Goal: Task Accomplishment & Management: Manage account settings

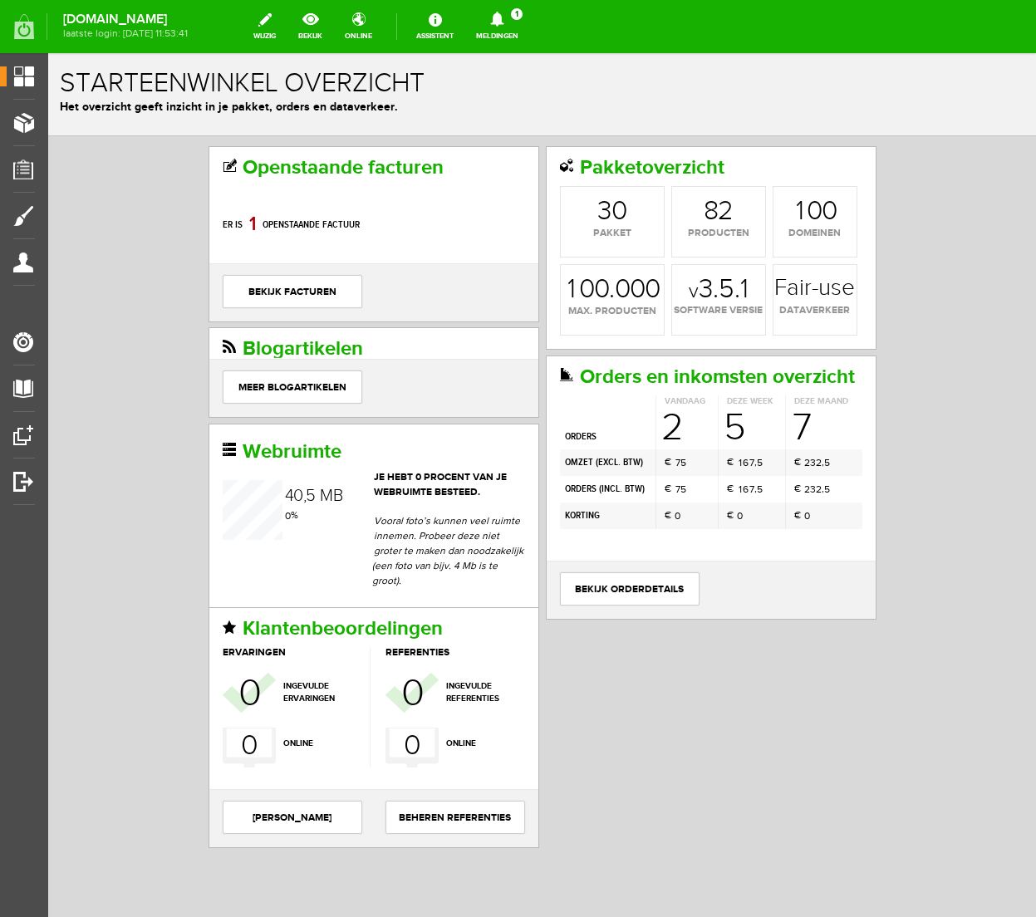
click at [503, 19] on icon at bounding box center [496, 19] width 13 height 15
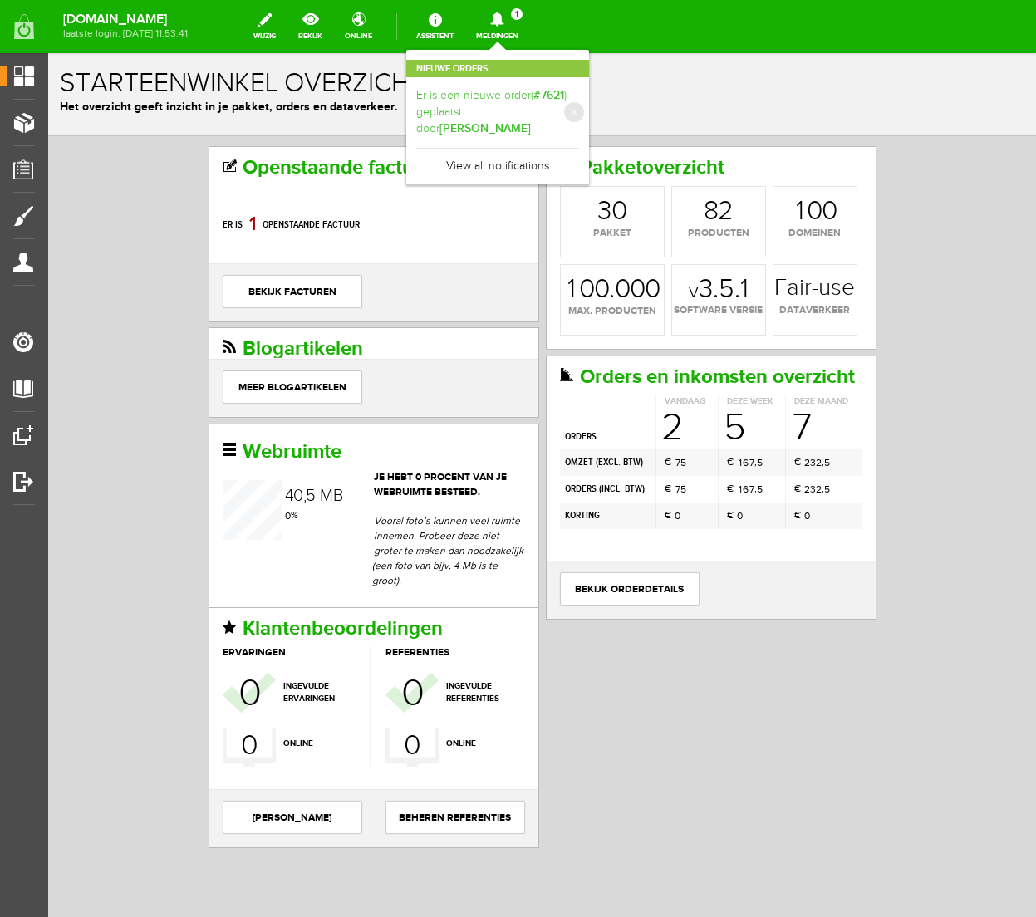
click at [579, 100] on link "Er is een nieuwe order( #7621 ) geplaatst door [PERSON_NAME]" at bounding box center [497, 112] width 163 height 51
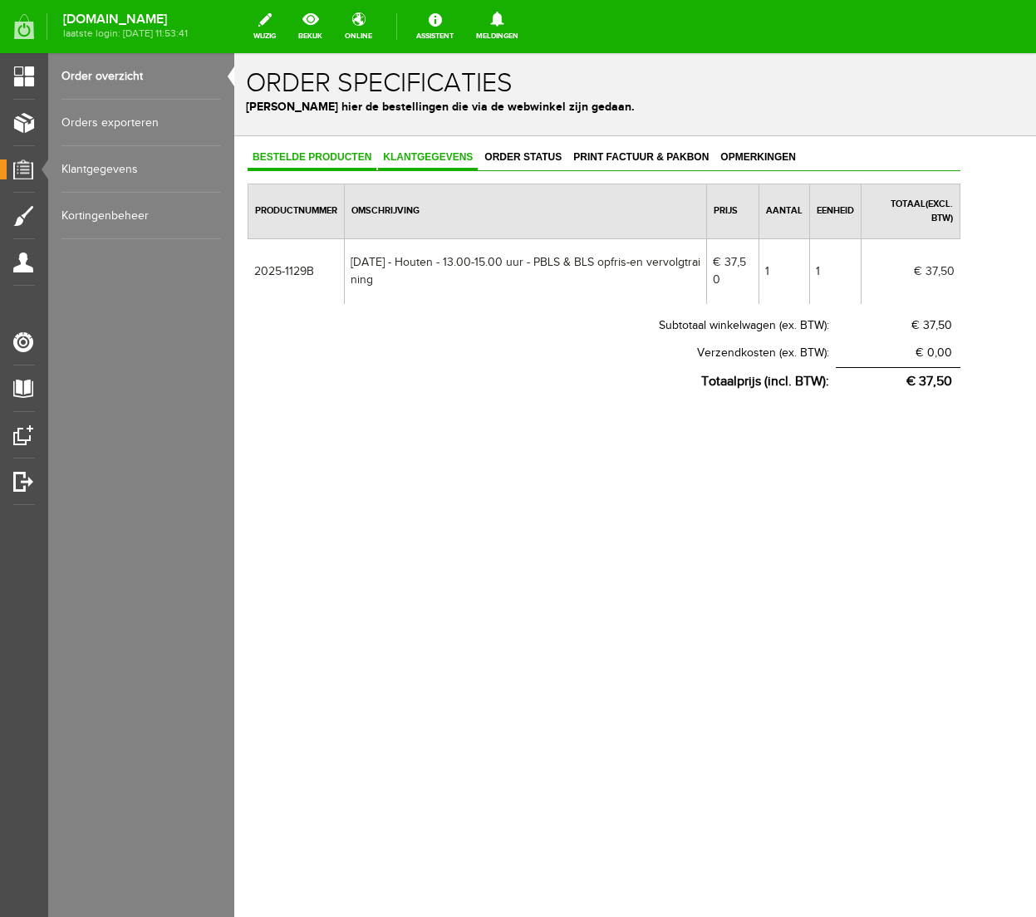
click at [404, 156] on span "Klantgegevens" at bounding box center [428, 157] width 100 height 12
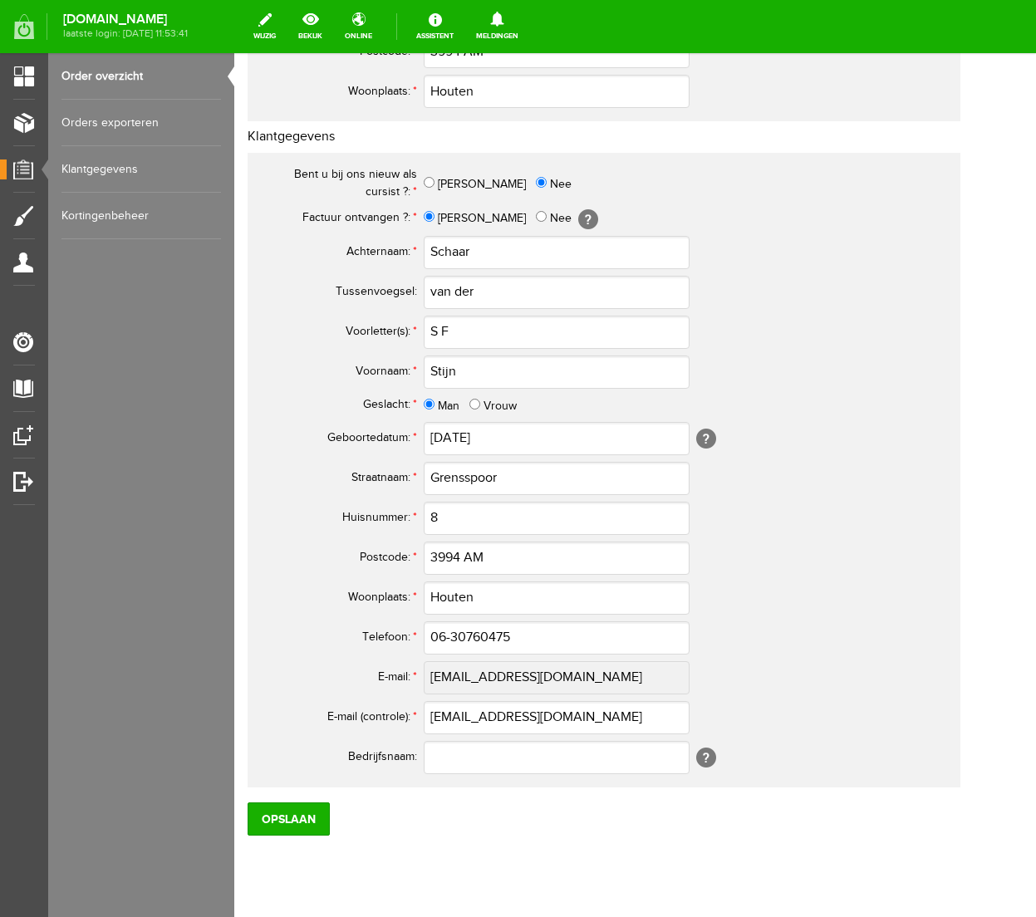
scroll to position [572, 0]
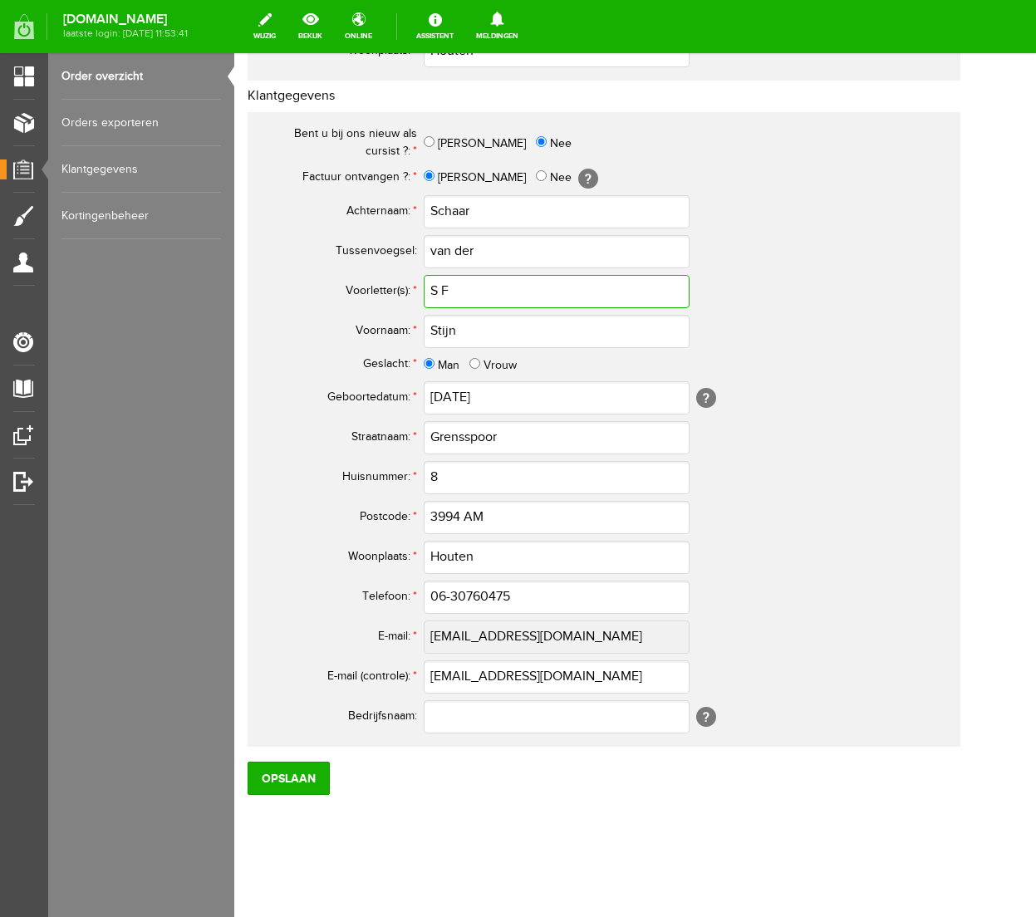
click at [443, 295] on input "S F" at bounding box center [557, 291] width 266 height 33
click at [490, 292] on input "S.F" at bounding box center [557, 291] width 266 height 33
type input "S.F."
click at [291, 783] on input "Opslaan" at bounding box center [288, 778] width 82 height 33
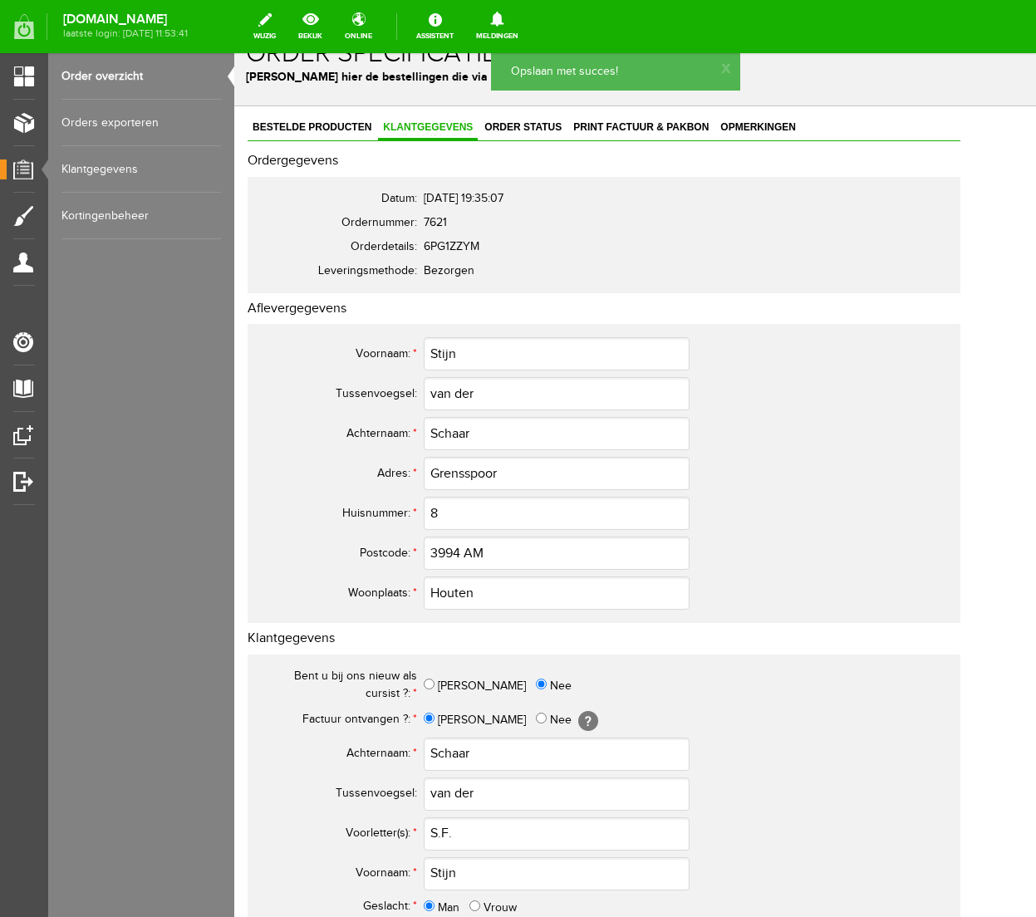
scroll to position [0, 0]
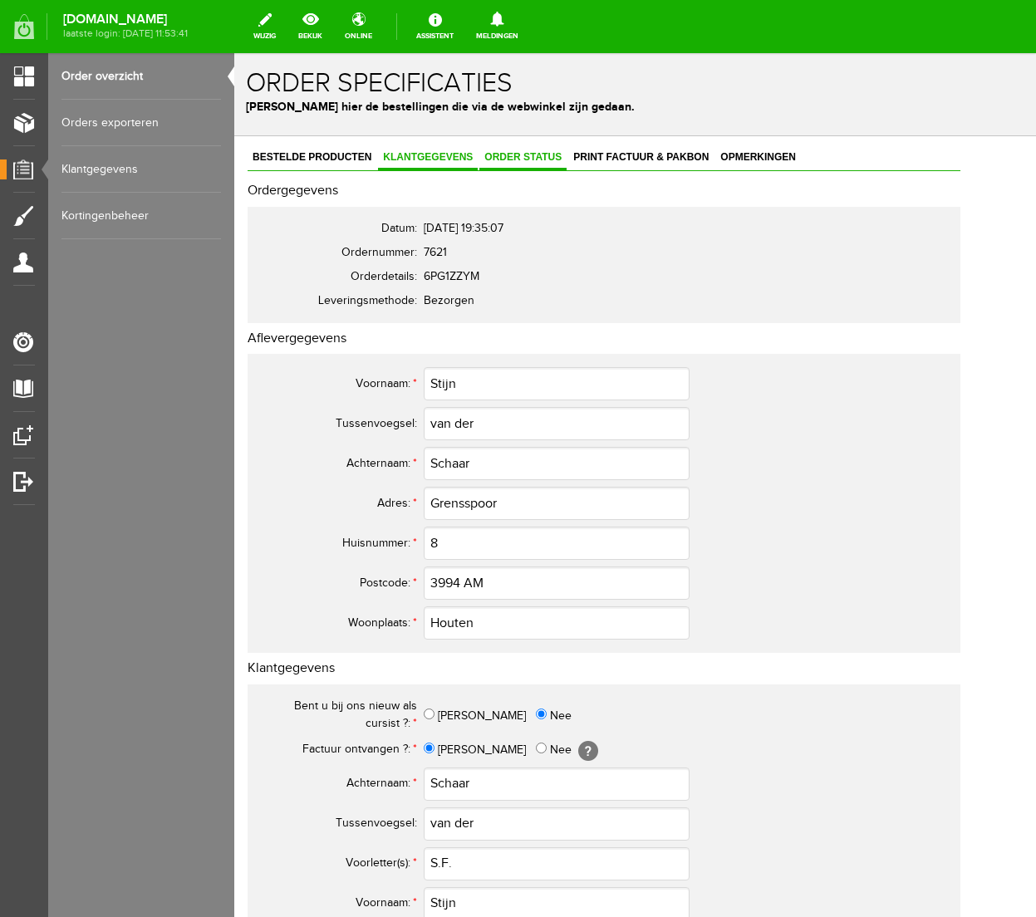
click at [530, 154] on span "Order status" at bounding box center [522, 157] width 87 height 12
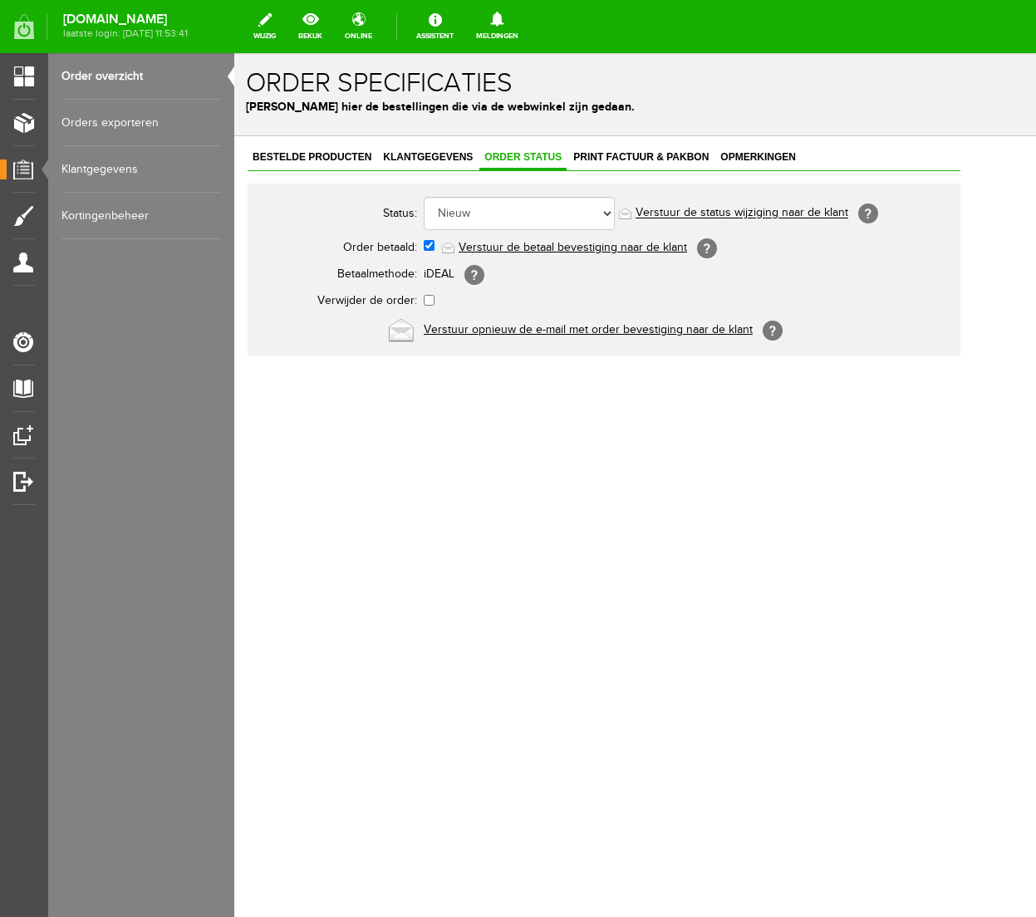
click at [529, 245] on link "Verstuur de betaal bevestiging naar de klant" at bounding box center [572, 247] width 228 height 13
click at [650, 155] on span "Print factuur & pakbon" at bounding box center [640, 157] width 145 height 12
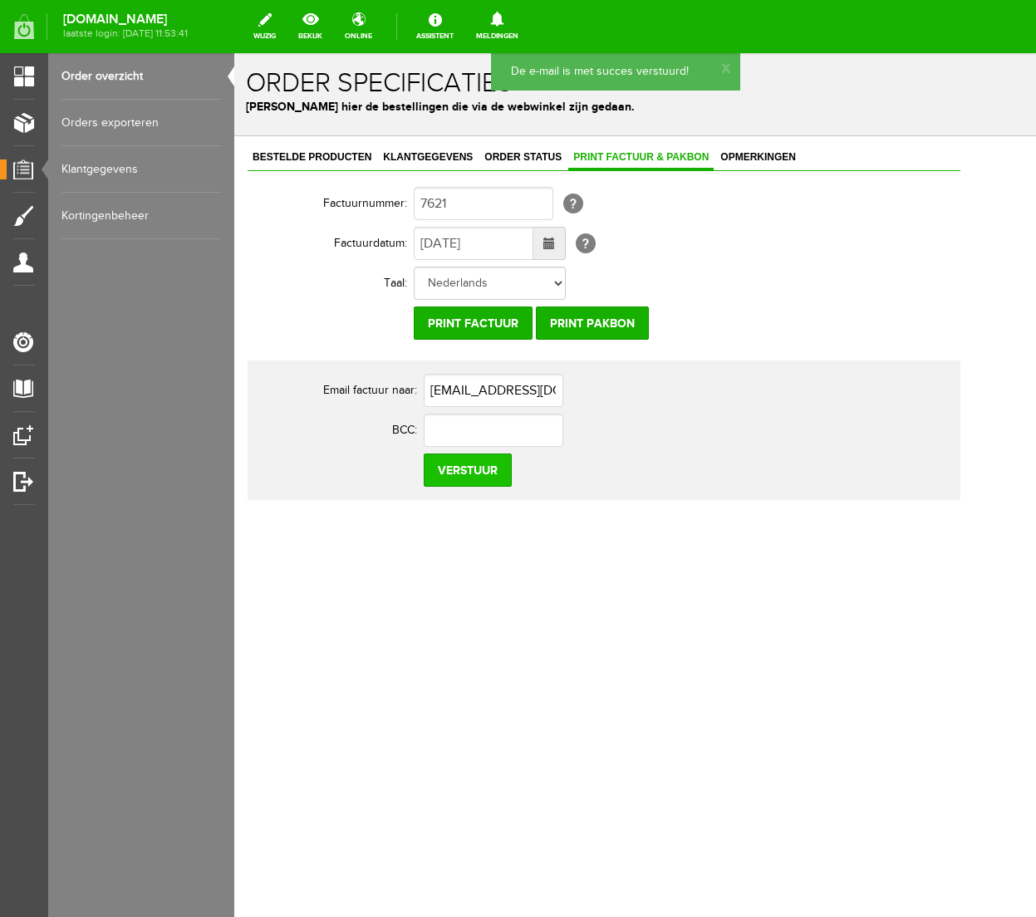
click at [480, 469] on input "Verstuur" at bounding box center [468, 469] width 88 height 33
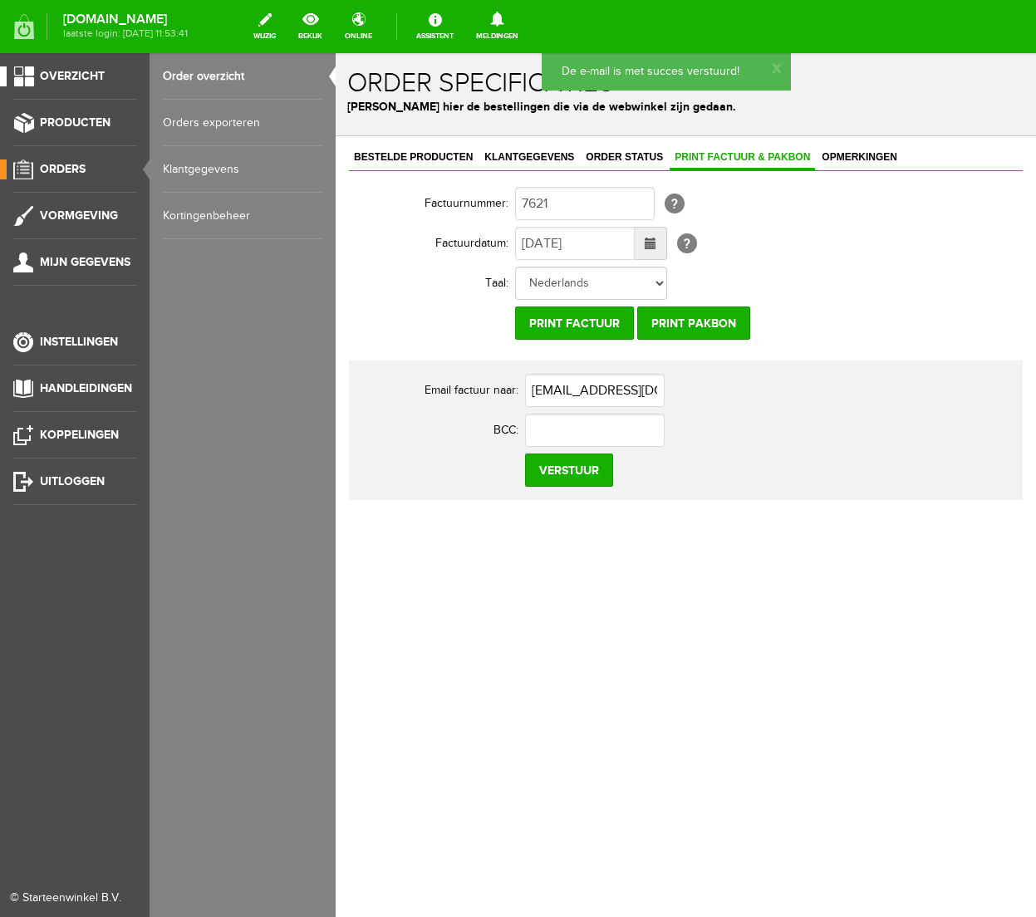
click at [76, 74] on span "Overzicht" at bounding box center [72, 76] width 65 height 14
